Goal: Task Accomplishment & Management: Manage account settings

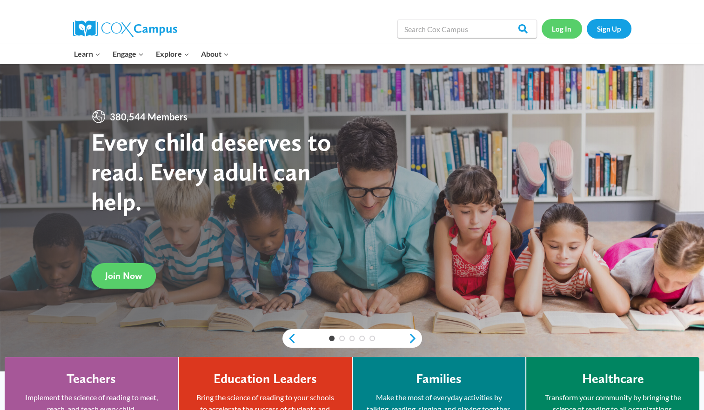
click at [556, 24] on link "Log In" at bounding box center [562, 28] width 40 height 19
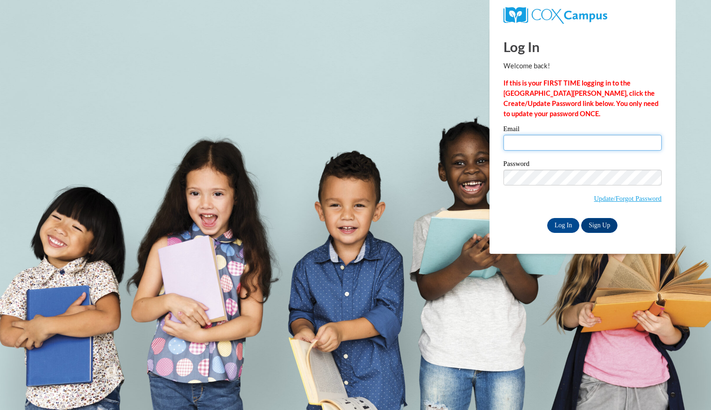
click at [544, 135] on input "Email" at bounding box center [582, 143] width 158 height 16
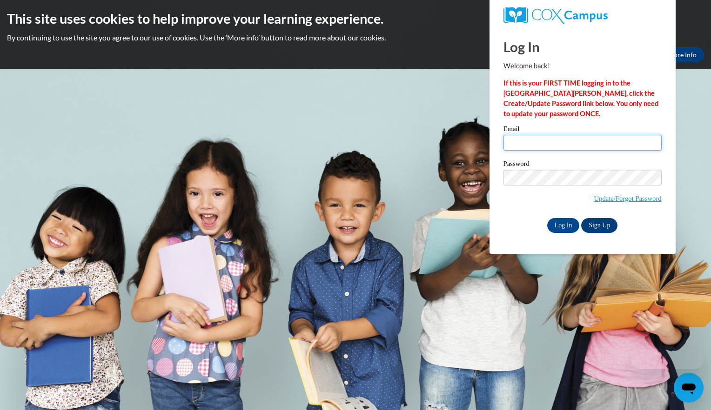
type input "orituck@gmail.com"
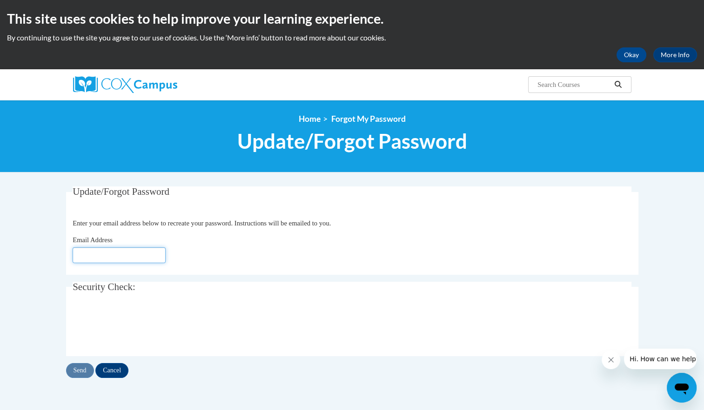
click at [107, 252] on input "Email Address" at bounding box center [119, 256] width 93 height 16
type input "[EMAIL_ADDRESS][DOMAIN_NAME]"
click at [75, 374] on input "Send" at bounding box center [80, 370] width 28 height 15
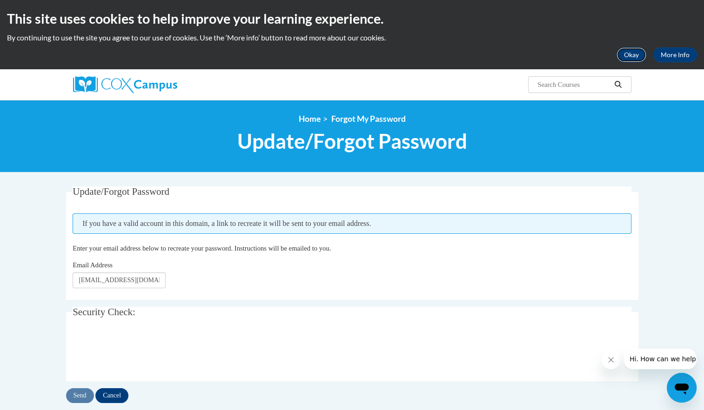
click at [623, 55] on button "Okay" at bounding box center [632, 54] width 30 height 15
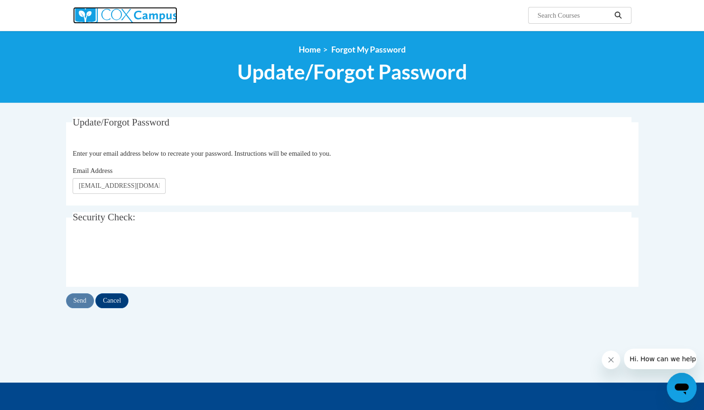
click at [134, 20] on img at bounding box center [125, 15] width 104 height 17
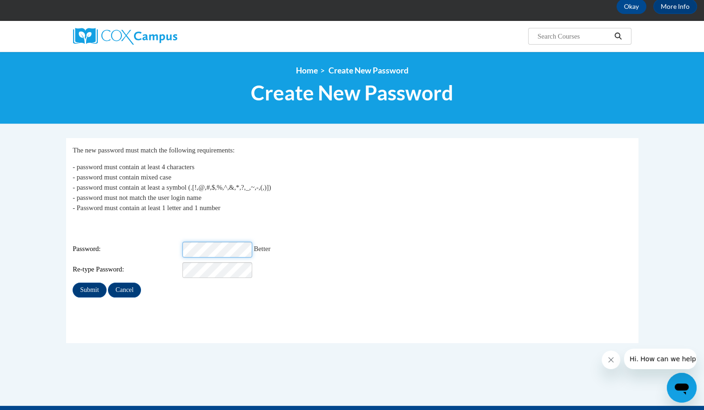
scroll to position [48, 0]
click at [96, 283] on input "Submit" at bounding box center [90, 290] width 34 height 15
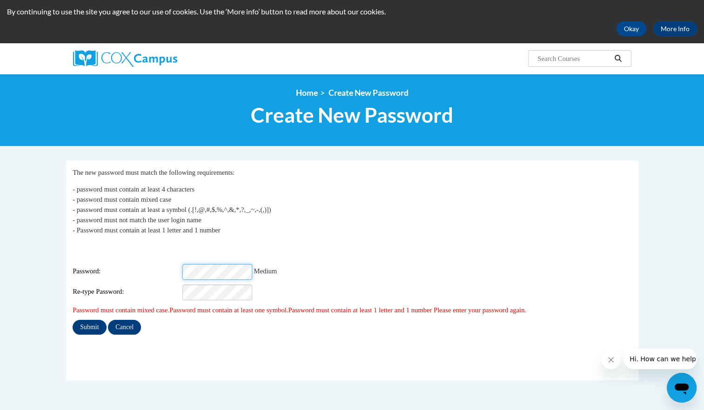
scroll to position [26, 0]
click at [326, 264] on div "Password: Medium" at bounding box center [352, 272] width 559 height 16
click at [94, 323] on input "Submit" at bounding box center [90, 327] width 34 height 15
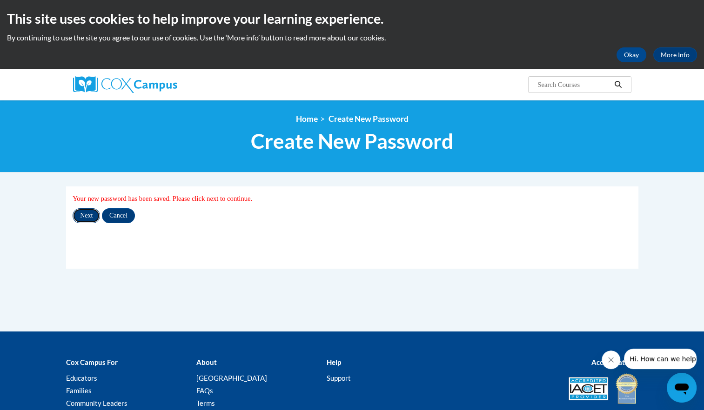
click at [83, 212] on input "Next" at bounding box center [86, 215] width 27 height 15
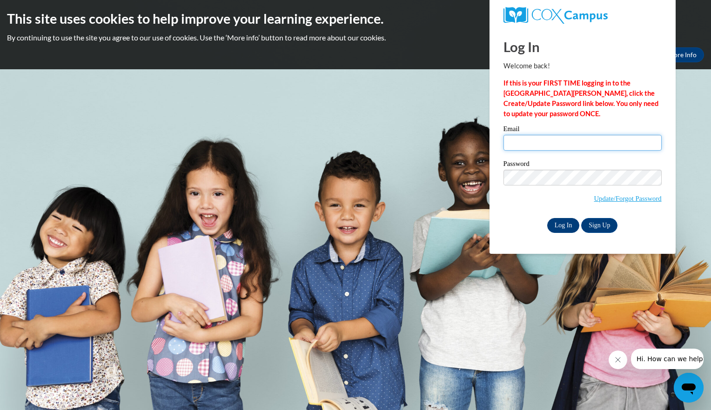
type input "[EMAIL_ADDRESS][DOMAIN_NAME]"
click at [573, 224] on input "Log In" at bounding box center [563, 225] width 33 height 15
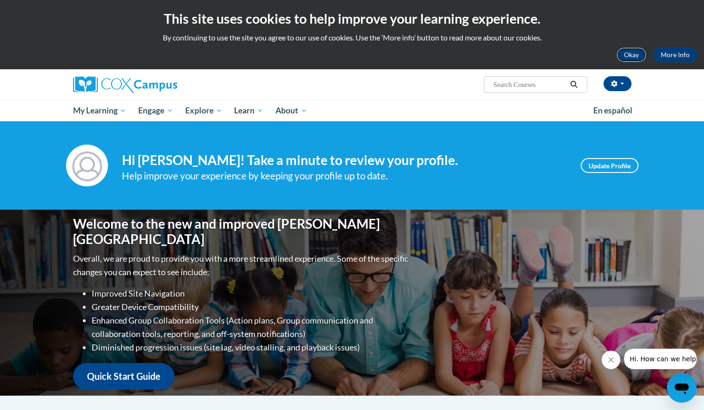
click at [625, 58] on button "Okay" at bounding box center [632, 54] width 30 height 15
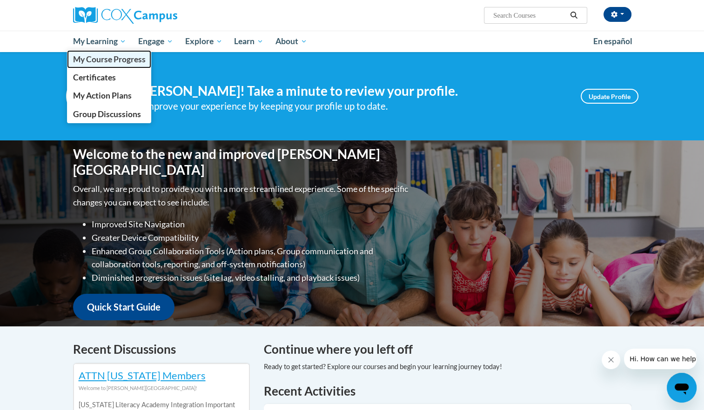
click at [102, 57] on span "My Course Progress" at bounding box center [109, 59] width 73 height 10
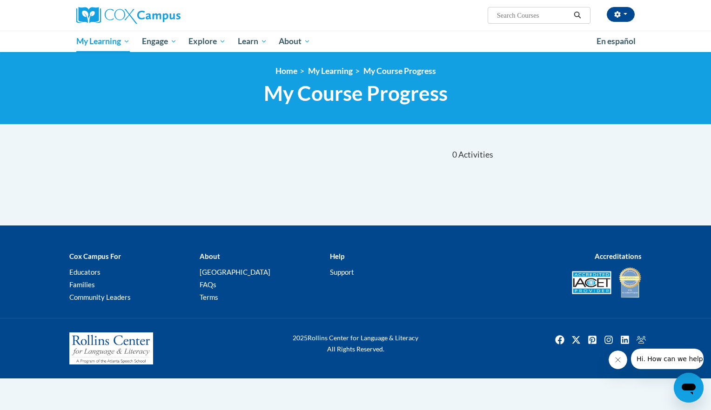
click at [548, 17] on input "Search..." at bounding box center [533, 15] width 74 height 11
type input "READ 3820"
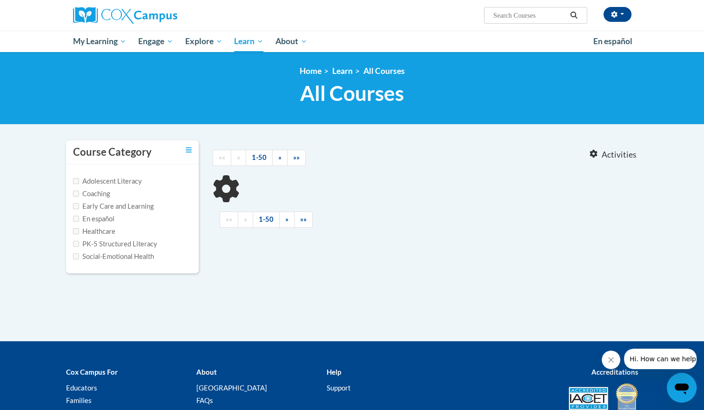
type input "READ 3820"
click at [615, 18] on button "button" at bounding box center [618, 14] width 28 height 15
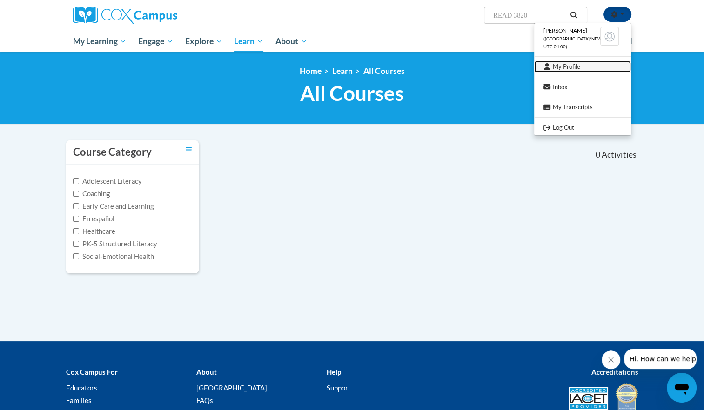
click at [564, 69] on link "My Profile" at bounding box center [582, 67] width 97 height 12
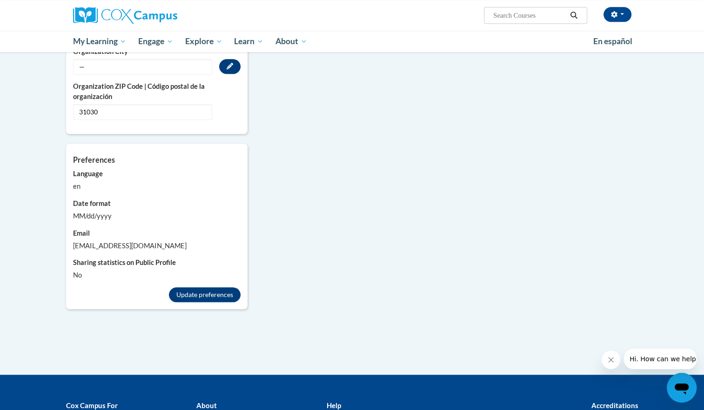
scroll to position [698, 0]
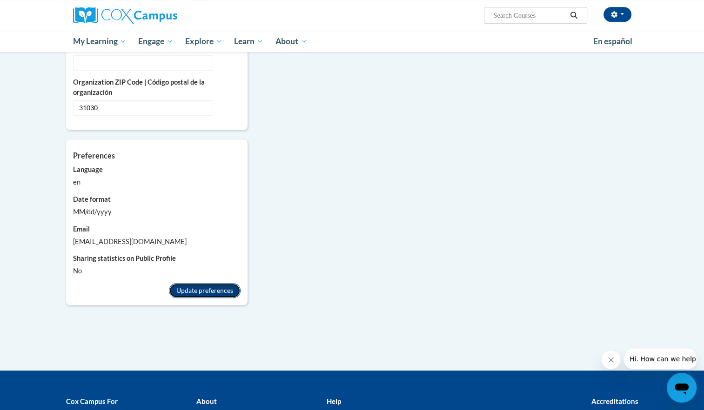
click at [204, 283] on button "Update preferences" at bounding box center [205, 290] width 72 height 15
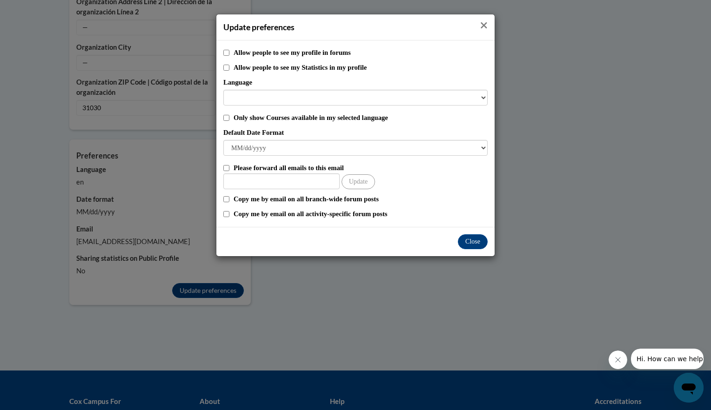
click at [484, 23] on icon "Close" at bounding box center [483, 25] width 7 height 10
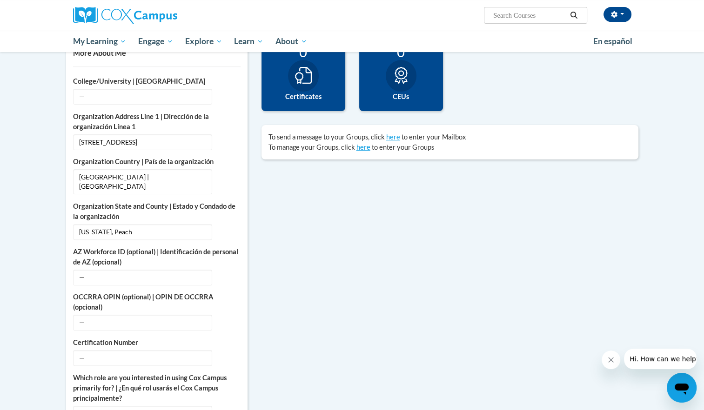
scroll to position [220, 0]
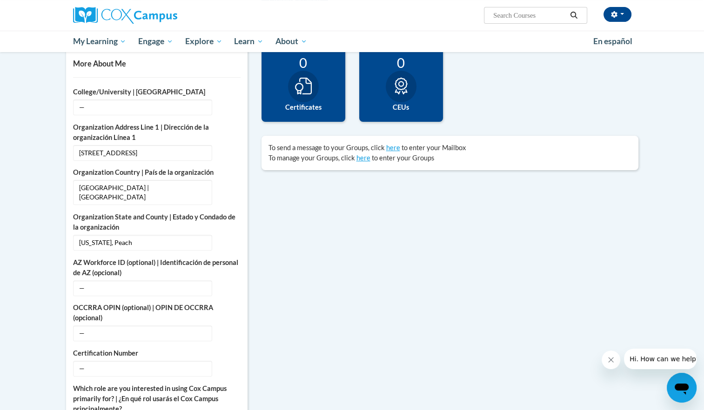
click at [504, 15] on input "Search..." at bounding box center [529, 15] width 74 height 11
type input "read 3820"
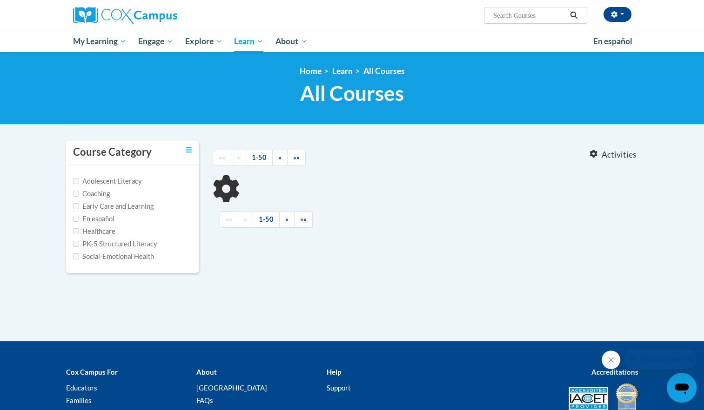
type input "read 3820"
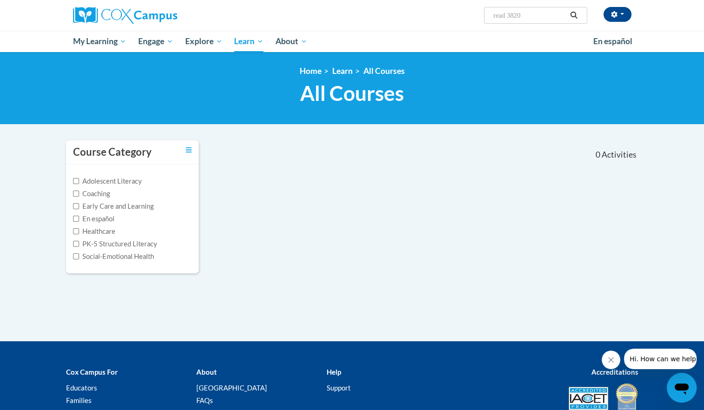
click at [82, 212] on div "Adolescent Literacy Coaching Early Care and Learning En español Healthcare PK-5…" at bounding box center [132, 219] width 119 height 86
click at [76, 207] on input "Early Care and Learning" at bounding box center [76, 206] width 6 height 6
checkbox input "true"
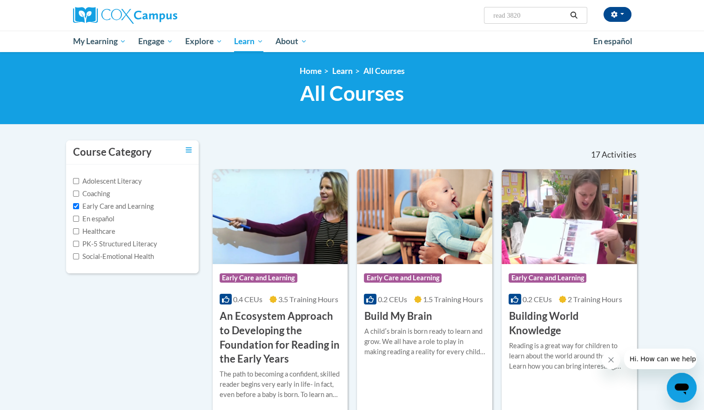
click at [624, 5] on div "Ori Tucker (America/New_York UTC-04:00) My Profile Inbox My Transcripts Log Out…" at bounding box center [448, 12] width 382 height 24
click at [621, 18] on button "button" at bounding box center [618, 14] width 28 height 15
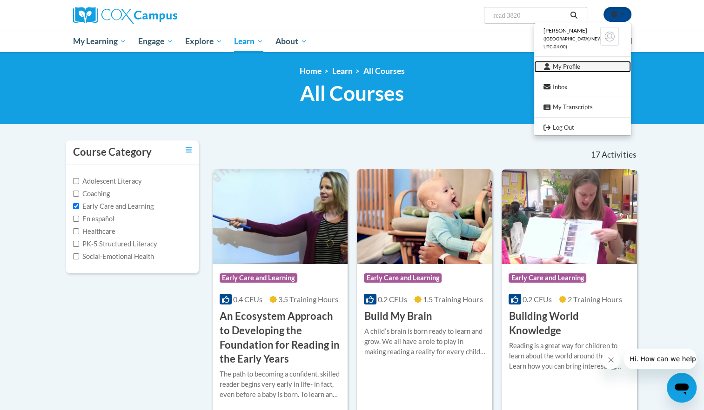
click at [556, 64] on link "My Profile" at bounding box center [582, 67] width 97 height 12
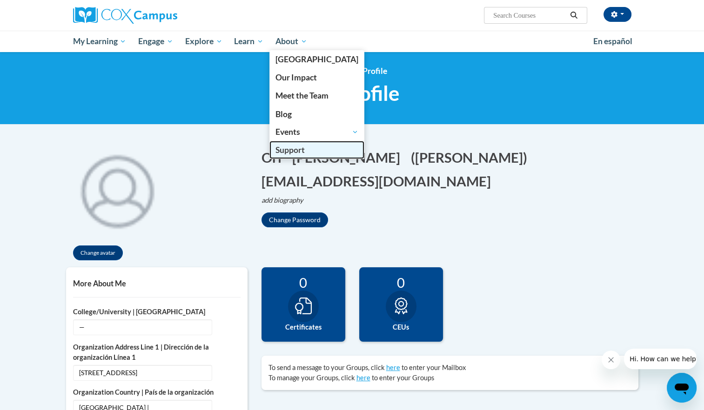
click at [300, 151] on span "Support" at bounding box center [289, 150] width 29 height 10
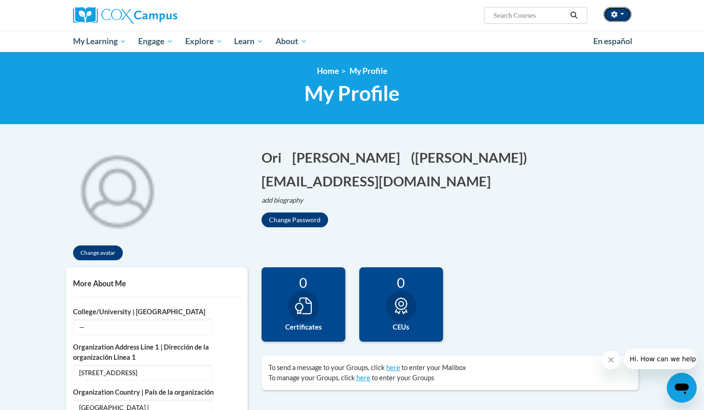
click at [616, 20] on button "button" at bounding box center [618, 14] width 28 height 15
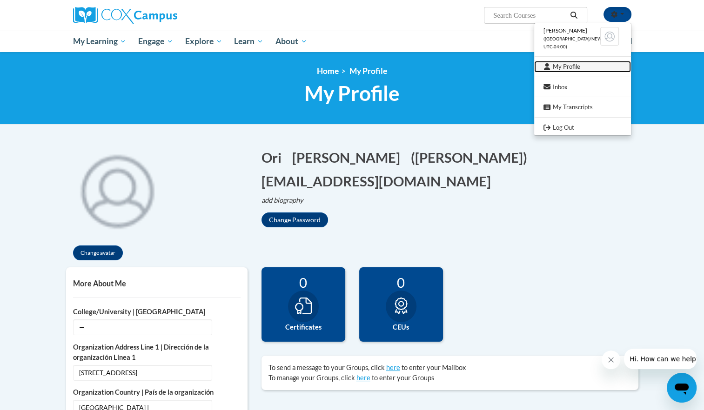
click at [549, 66] on icon at bounding box center [547, 66] width 7 height 7
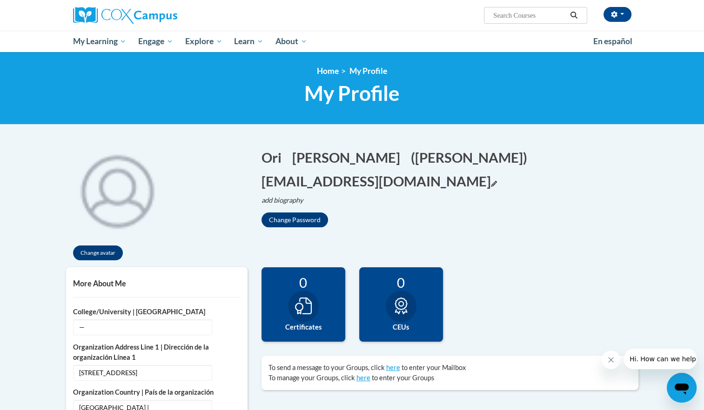
click at [497, 172] on button "[EMAIL_ADDRESS][DOMAIN_NAME] Edit" at bounding box center [379, 181] width 235 height 19
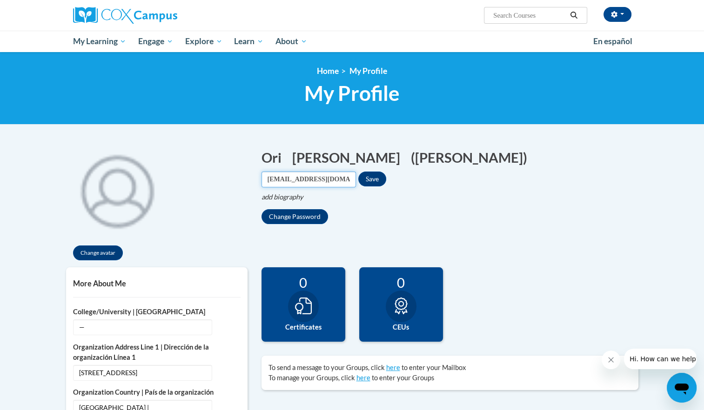
click at [356, 172] on input "orituck@gmail.com" at bounding box center [309, 180] width 94 height 16
click at [414, 72] on ol "Home My Profile" at bounding box center [352, 71] width 572 height 10
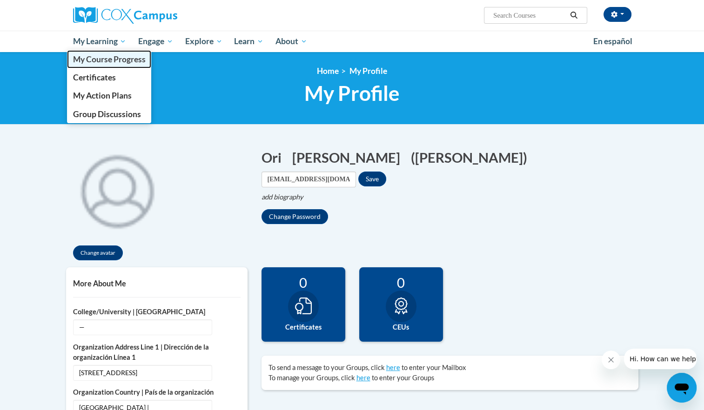
click at [102, 62] on span "My Course Progress" at bounding box center [109, 59] width 73 height 10
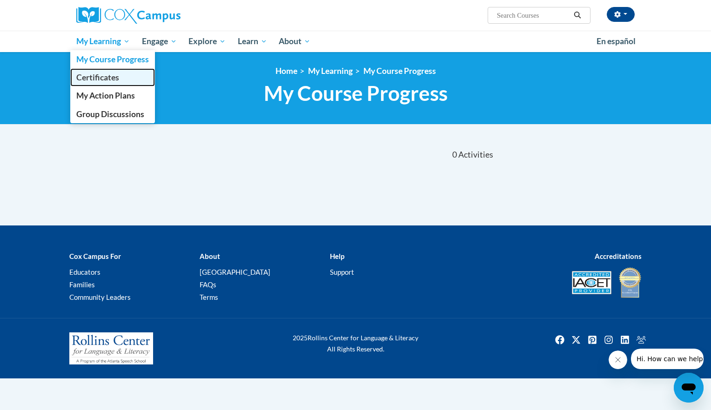
click at [92, 81] on span "Certificates" at bounding box center [97, 78] width 43 height 10
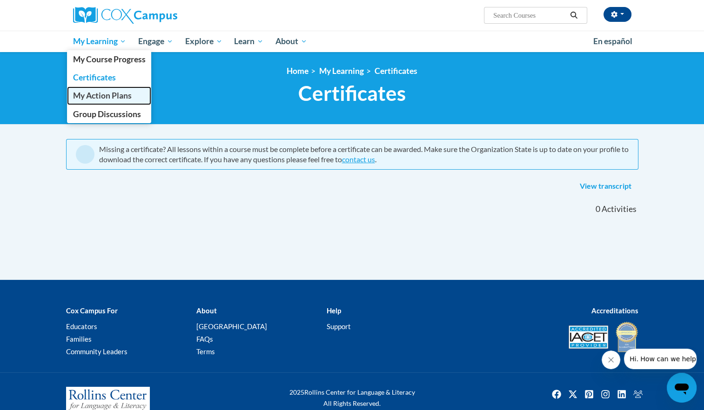
click at [105, 92] on span "My Action Plans" at bounding box center [102, 96] width 59 height 10
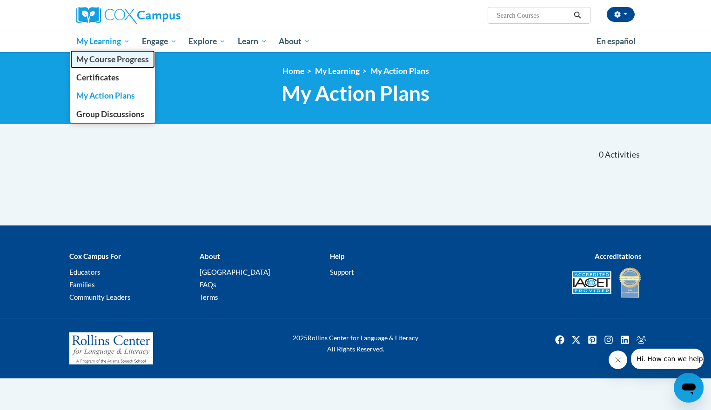
click at [94, 54] on span "My Course Progress" at bounding box center [112, 59] width 73 height 10
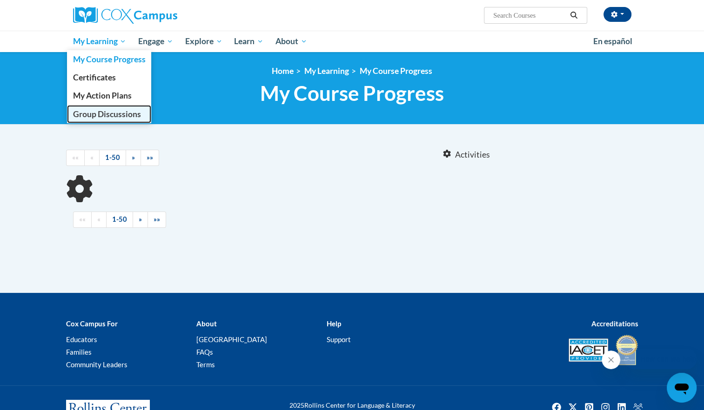
click at [116, 121] on link "Group Discussions" at bounding box center [109, 114] width 85 height 18
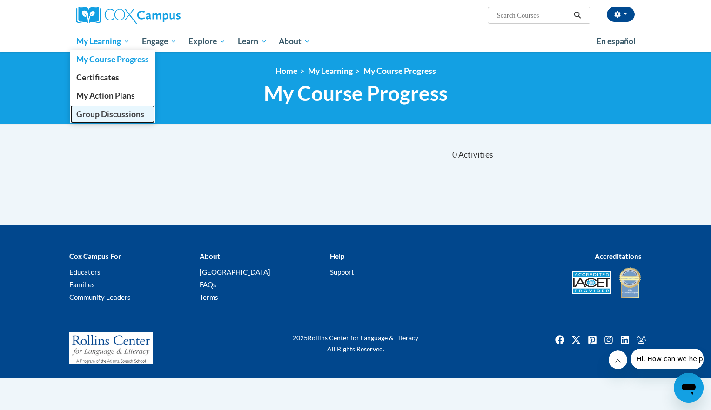
click at [115, 122] on link "Group Discussions" at bounding box center [112, 114] width 85 height 18
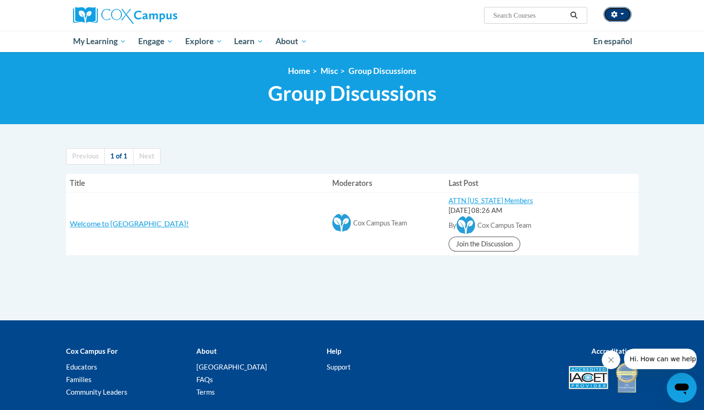
click at [621, 20] on button "button" at bounding box center [618, 14] width 28 height 15
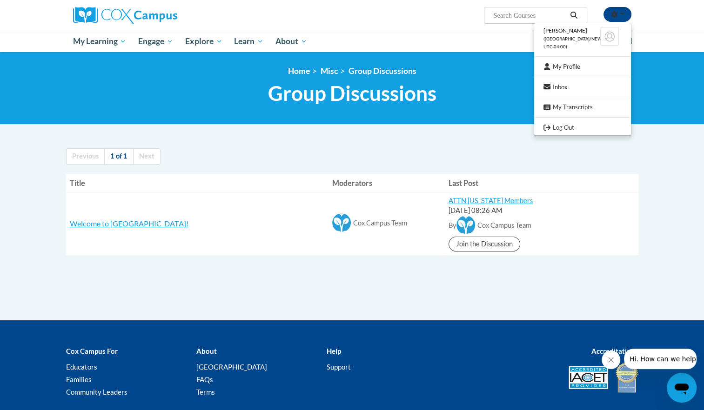
click at [558, 43] on li "Ori Tucker (America/New_York UTC-04:00)" at bounding box center [582, 39] width 97 height 27
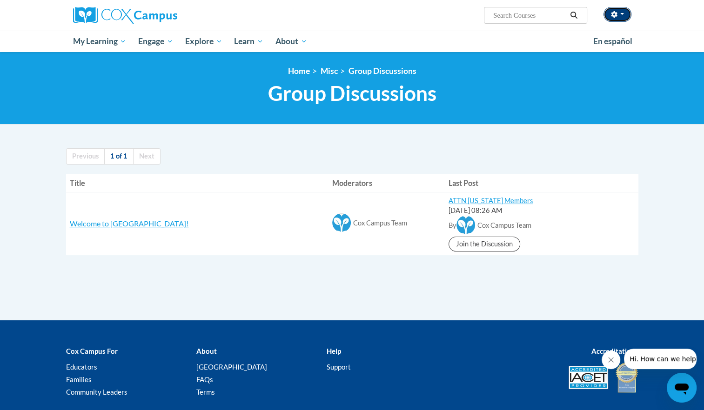
click at [611, 20] on button "button" at bounding box center [618, 14] width 28 height 15
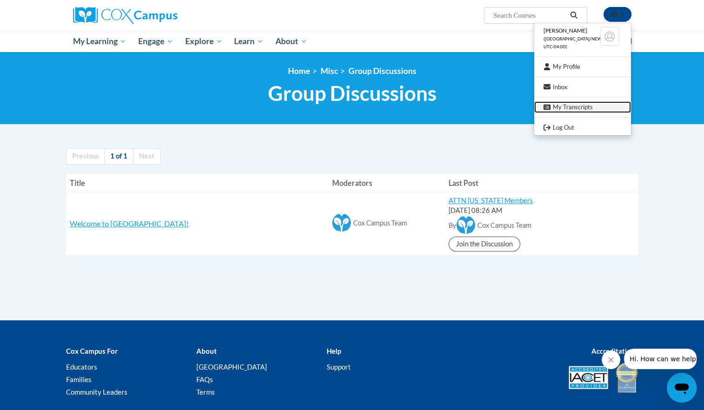
click at [566, 107] on link "My Transcripts" at bounding box center [582, 107] width 97 height 12
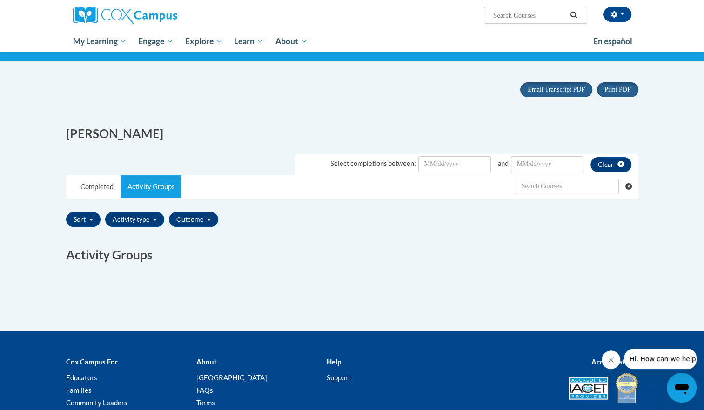
scroll to position [63, 0]
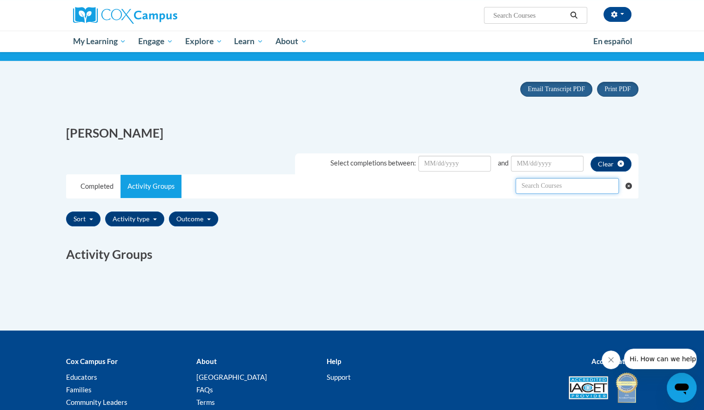
click at [543, 188] on input "text" at bounding box center [567, 186] width 103 height 16
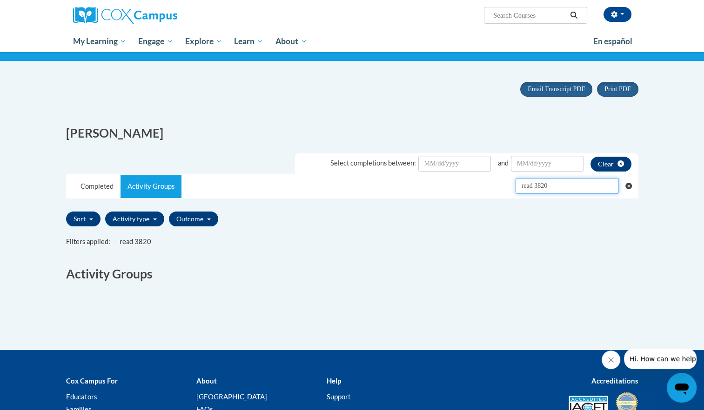
type input "read 3820"
click at [441, 165] on input "Date Input" at bounding box center [454, 164] width 73 height 16
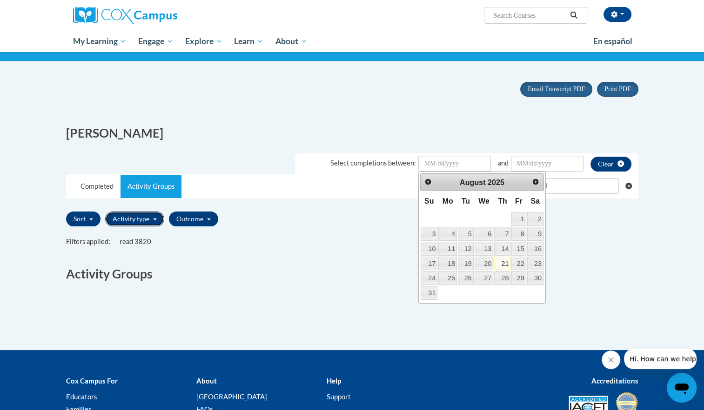
click at [130, 215] on button "Activity type" at bounding box center [134, 219] width 59 height 15
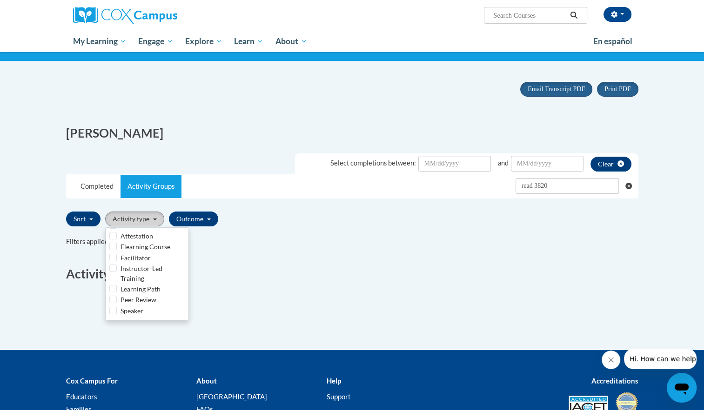
scroll to position [0, 0]
click at [121, 186] on link "Activity Groups" at bounding box center [151, 186] width 61 height 23
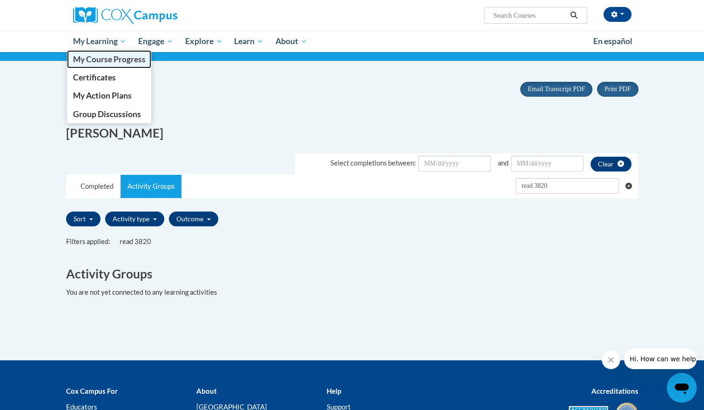
click at [107, 62] on span "My Course Progress" at bounding box center [109, 59] width 73 height 10
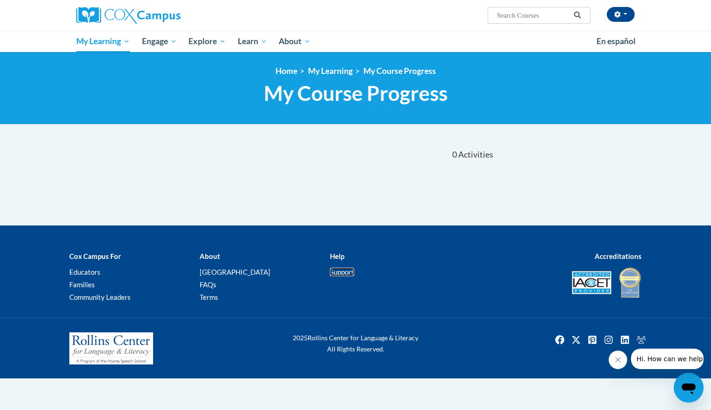
click at [339, 273] on link "Support" at bounding box center [342, 272] width 24 height 8
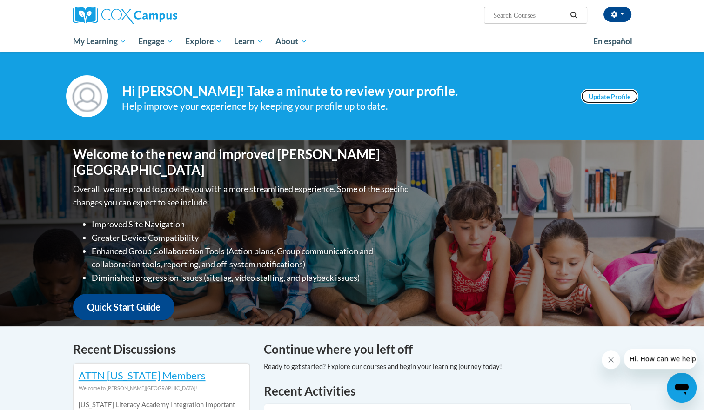
click at [614, 92] on link "Update Profile" at bounding box center [610, 96] width 58 height 15
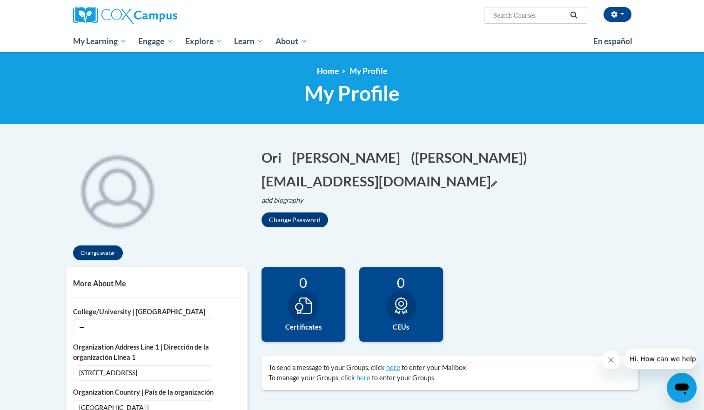
click at [497, 181] on icon "Edit email address" at bounding box center [494, 184] width 6 height 6
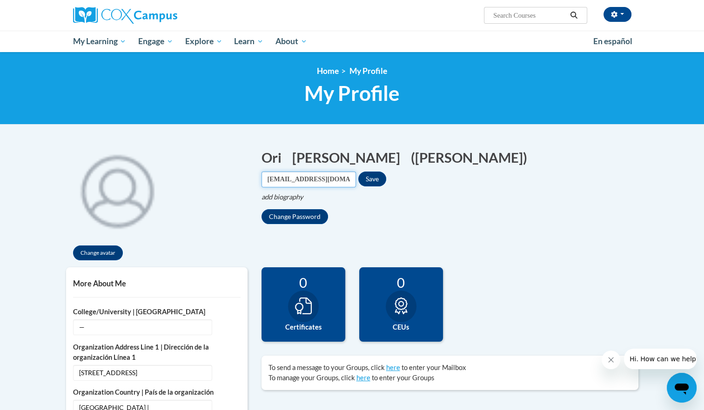
click at [356, 172] on input "orituck@gmail.com" at bounding box center [309, 180] width 94 height 16
type input "o"
type input "otucker2@wilcat.fvsu.edu"
click at [386, 172] on button "Save" at bounding box center [372, 179] width 28 height 15
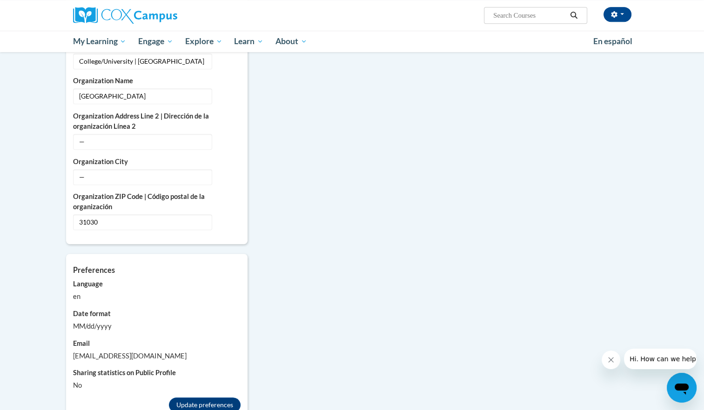
scroll to position [579, 0]
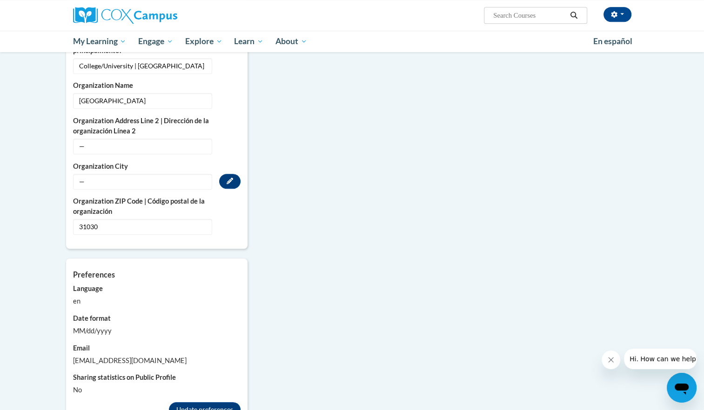
click at [118, 174] on span "—" at bounding box center [142, 182] width 139 height 16
click at [85, 174] on span "—" at bounding box center [142, 182] width 139 height 16
click at [234, 174] on button "Edit" at bounding box center [229, 181] width 21 height 15
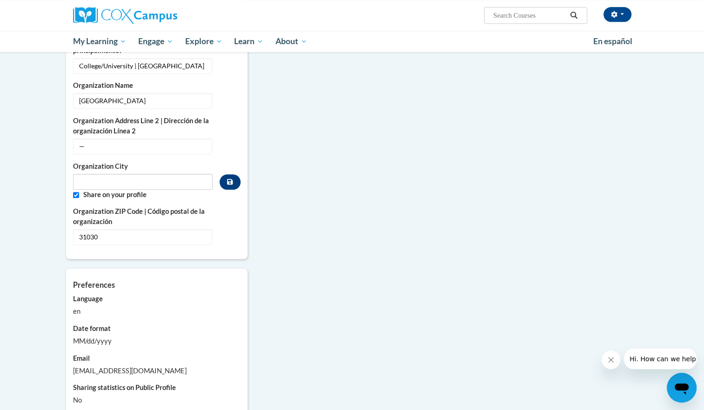
click at [149, 190] on label "Share on your profile" at bounding box center [161, 195] width 157 height 10
click at [149, 174] on input "Metadata input" at bounding box center [143, 182] width 140 height 16
type input "[GEOGRAPHIC_DATA]"
click at [184, 190] on label "Share on your profile" at bounding box center [161, 195] width 157 height 10
click at [232, 179] on icon "Custom profile fields" at bounding box center [230, 182] width 6 height 6
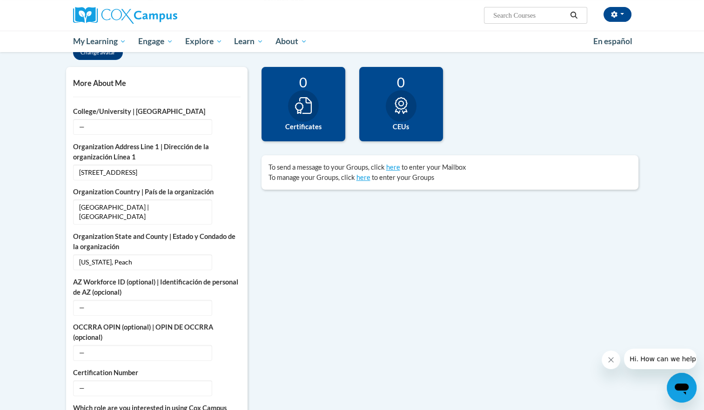
scroll to position [193, 0]
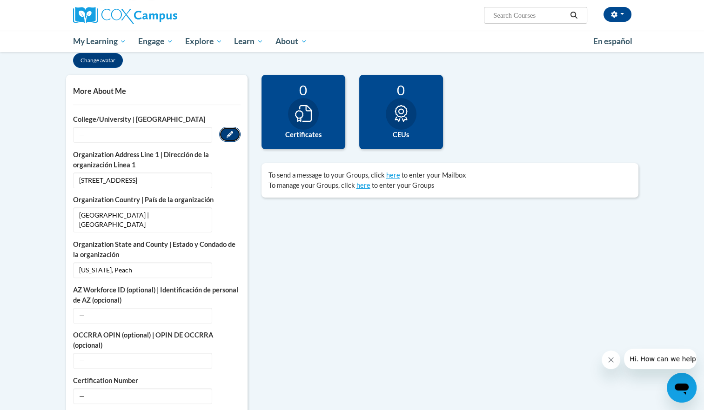
click at [224, 136] on button "Edit" at bounding box center [229, 134] width 21 height 15
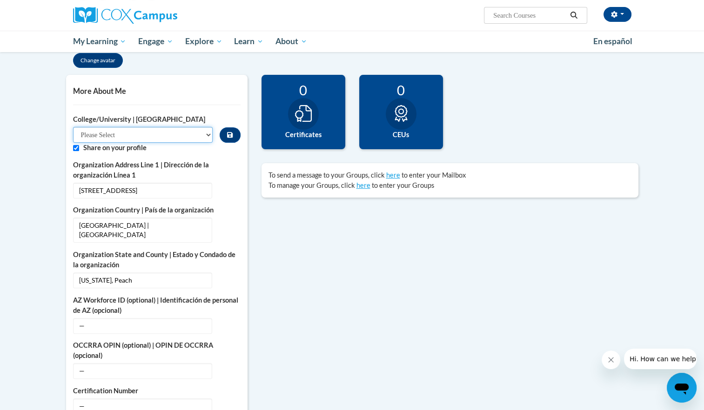
click at [148, 136] on select "Please Select College/University Staff | Empleado universitario College/Univers…" at bounding box center [143, 135] width 140 height 16
select select "99b32b07-cffc-426c-8bf6-0cd77760d84b"
click at [73, 127] on select "Please Select College/University Staff | Empleado universitario College/Univers…" at bounding box center [143, 135] width 140 height 16
click at [224, 138] on button "Custom profile fields" at bounding box center [230, 135] width 20 height 15
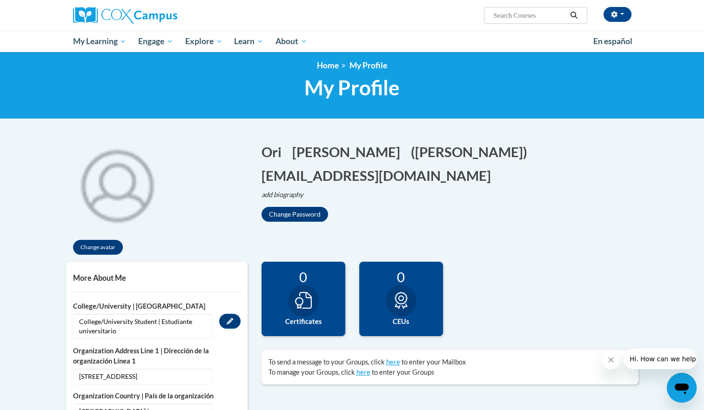
scroll to position [0, 0]
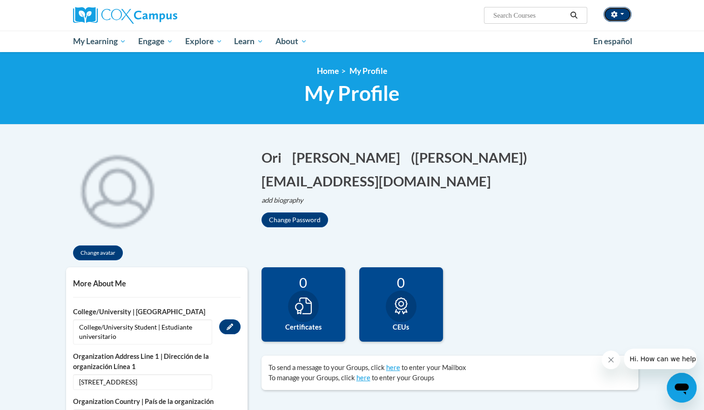
click at [623, 14] on span "button" at bounding box center [622, 14] width 4 height 2
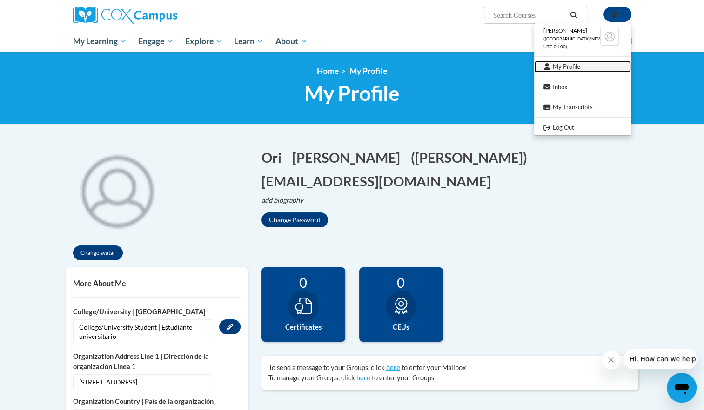
click at [565, 66] on link "My Profile" at bounding box center [582, 67] width 97 height 12
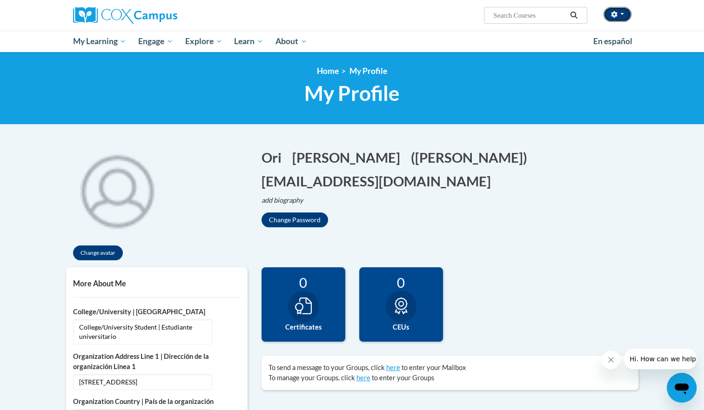
click at [614, 17] on icon "button" at bounding box center [614, 14] width 6 height 7
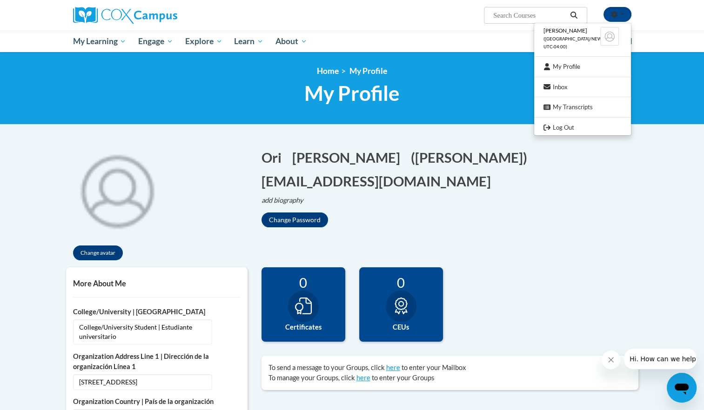
click at [558, 38] on span "([GEOGRAPHIC_DATA]/New_York UTC-04:00)" at bounding box center [580, 42] width 73 height 13
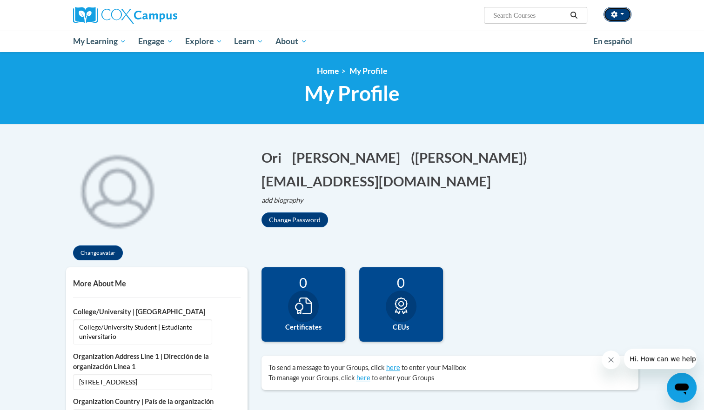
click at [616, 16] on icon "button" at bounding box center [614, 14] width 6 height 7
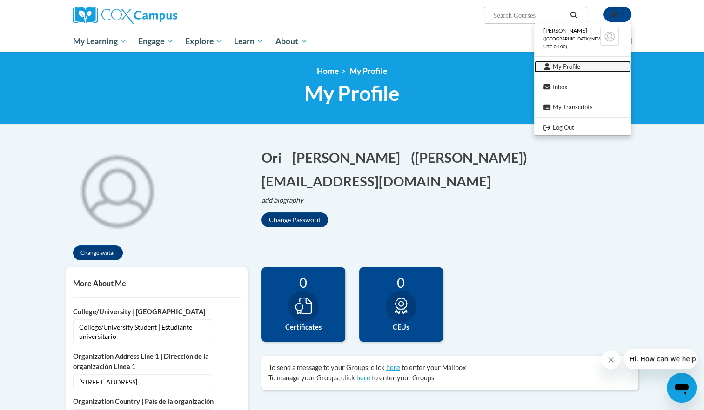
click at [568, 68] on link "My Profile" at bounding box center [582, 67] width 97 height 12
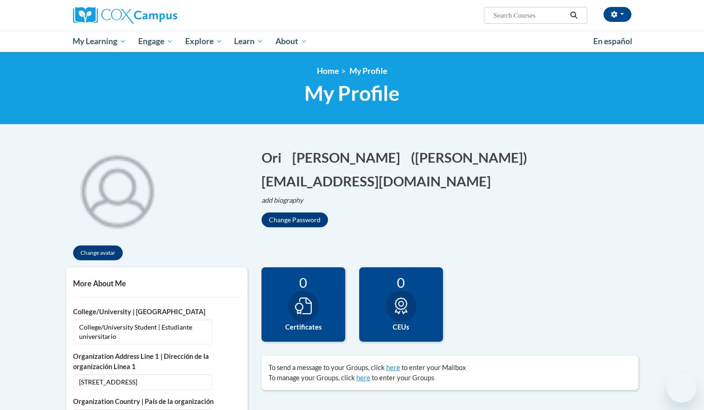
select select "MM/dd/yyyy"
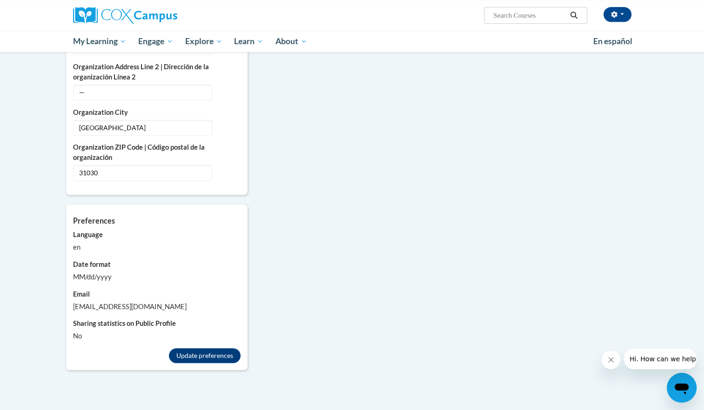
scroll to position [810, 0]
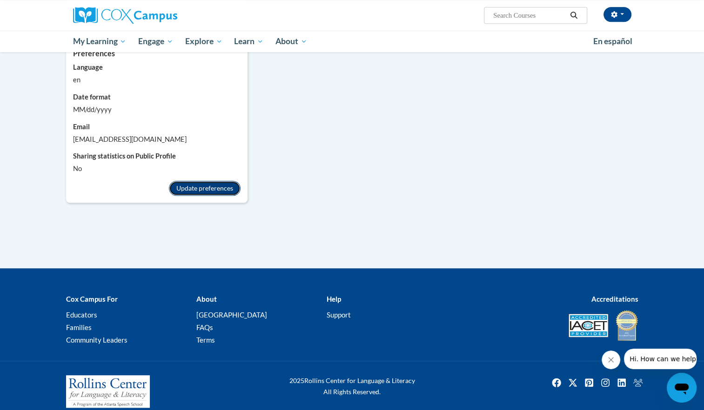
click at [205, 181] on button "Update preferences" at bounding box center [205, 188] width 72 height 15
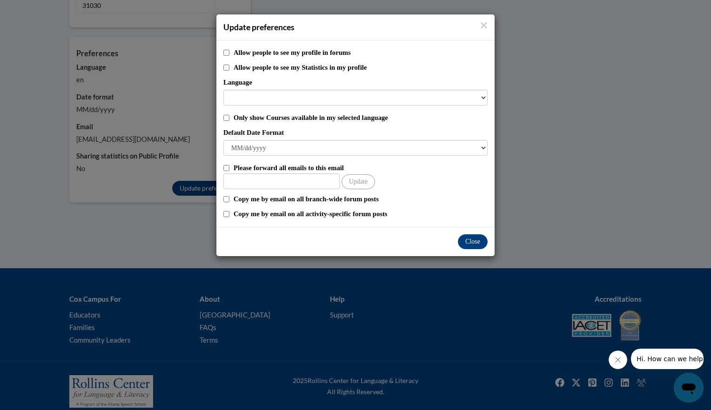
click at [490, 26] on div "Update preferences" at bounding box center [355, 27] width 278 height 26
click at [482, 23] on icon "Close" at bounding box center [484, 25] width 6 height 6
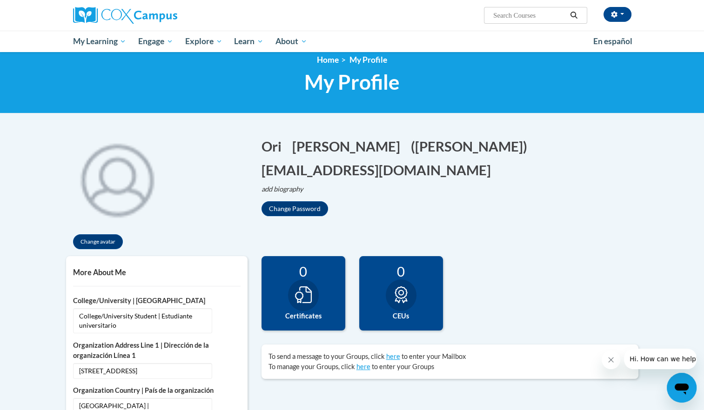
scroll to position [0, 0]
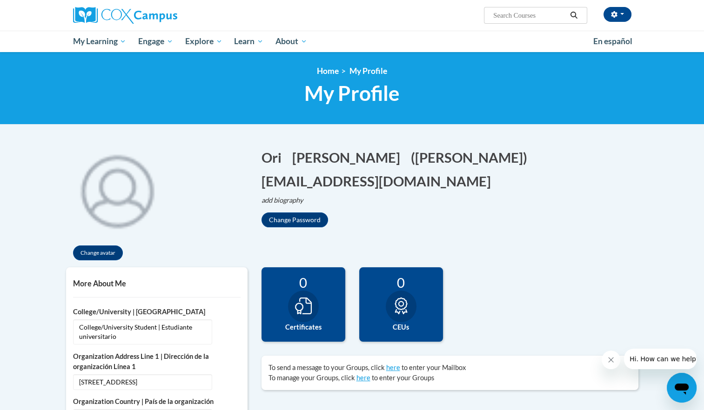
click at [361, 70] on span "My Profile" at bounding box center [368, 71] width 38 height 10
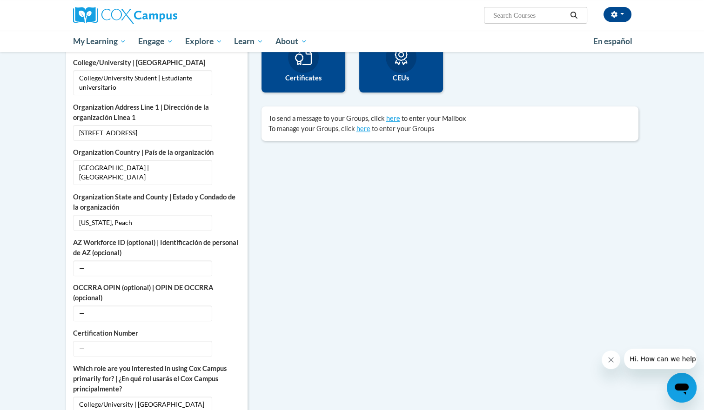
scroll to position [140, 0]
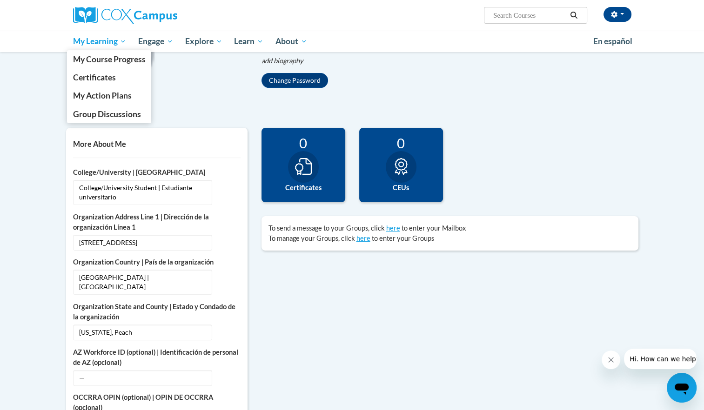
click at [91, 38] on span "My Learning" at bounding box center [100, 41] width 54 height 11
click at [101, 64] on span "My Course Progress" at bounding box center [109, 59] width 73 height 10
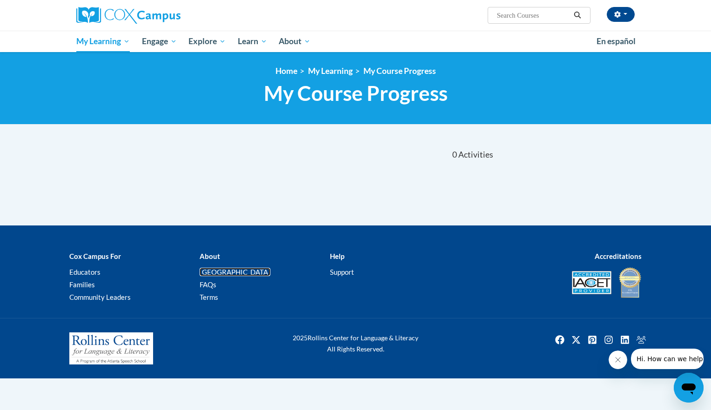
click at [225, 271] on link "[PERSON_NAME][GEOGRAPHIC_DATA]" at bounding box center [235, 272] width 71 height 8
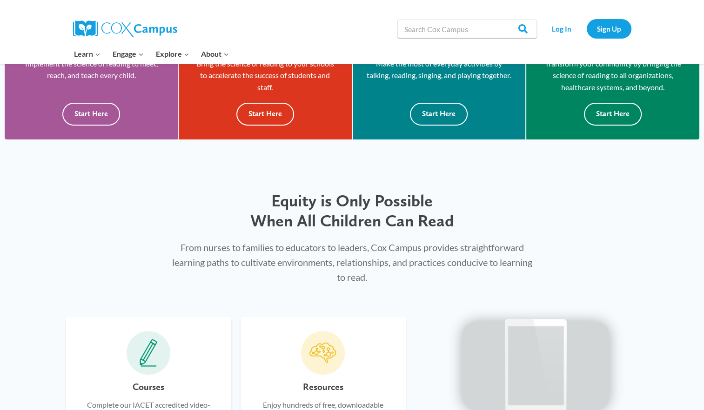
scroll to position [327, 0]
